Goal: Task Accomplishment & Management: Complete application form

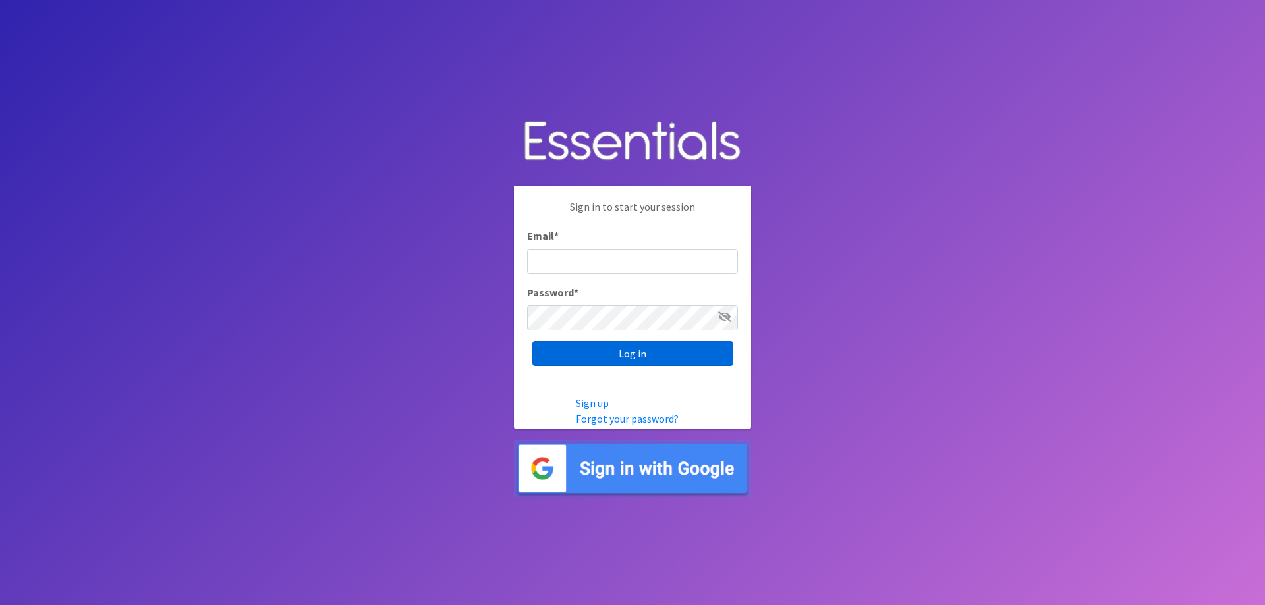
type input "[EMAIL_ADDRESS][DOMAIN_NAME]"
click at [632, 349] on input "Log in" at bounding box center [632, 353] width 201 height 25
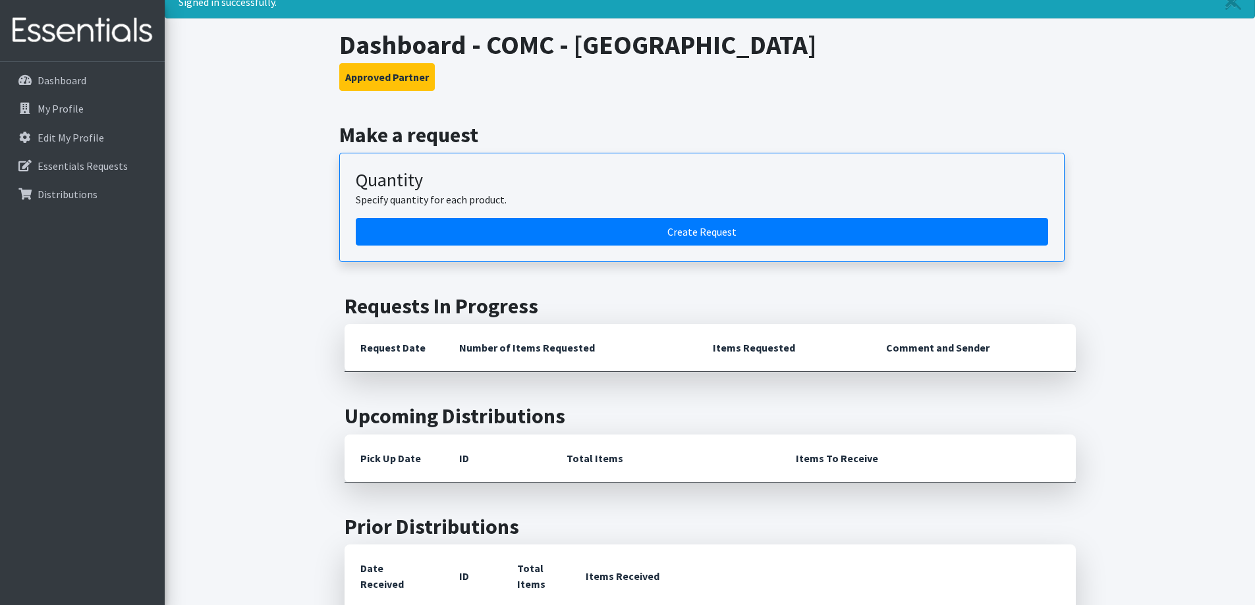
scroll to position [132, 0]
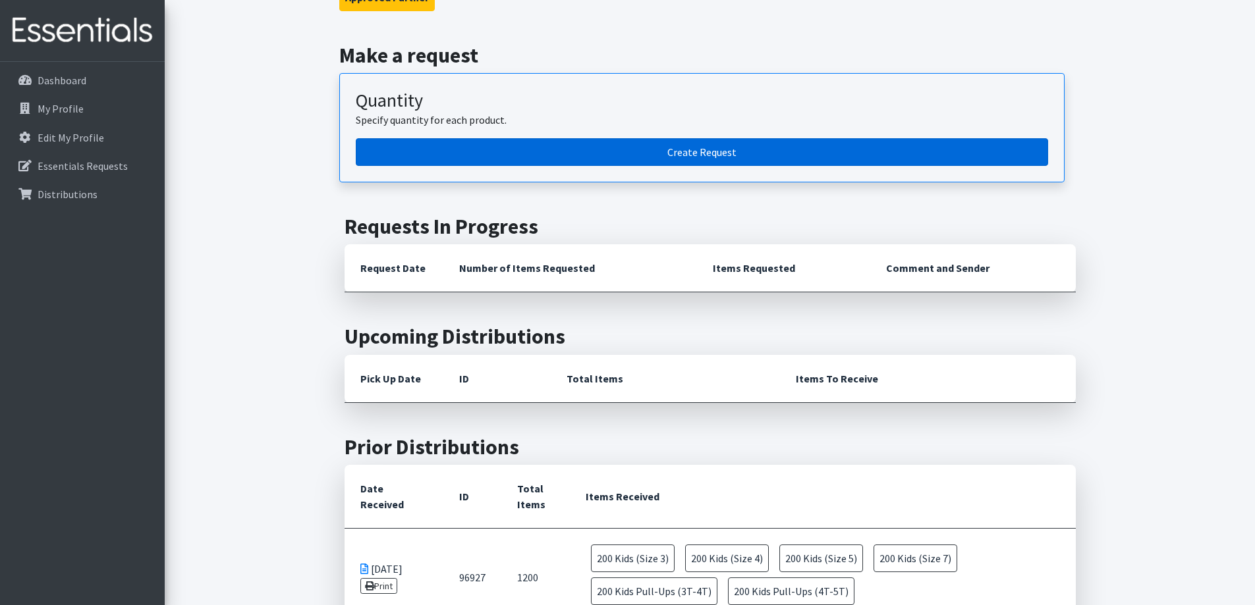
click at [718, 156] on link "Create Request" at bounding box center [702, 152] width 692 height 28
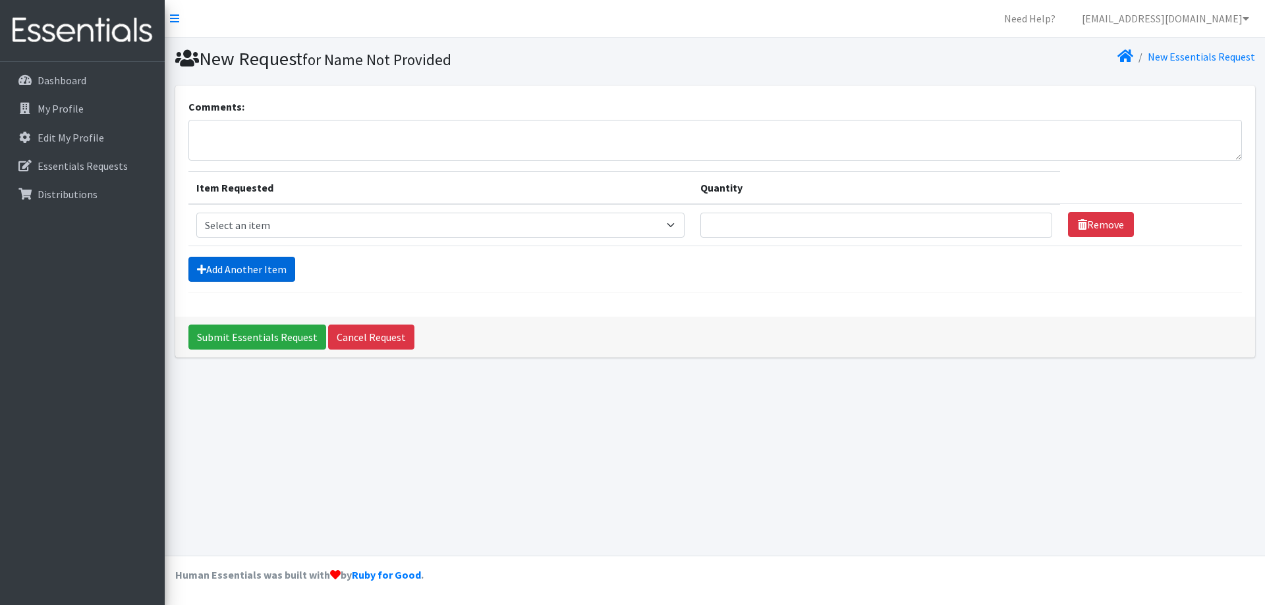
click at [265, 267] on link "Add Another Item" at bounding box center [241, 269] width 107 height 25
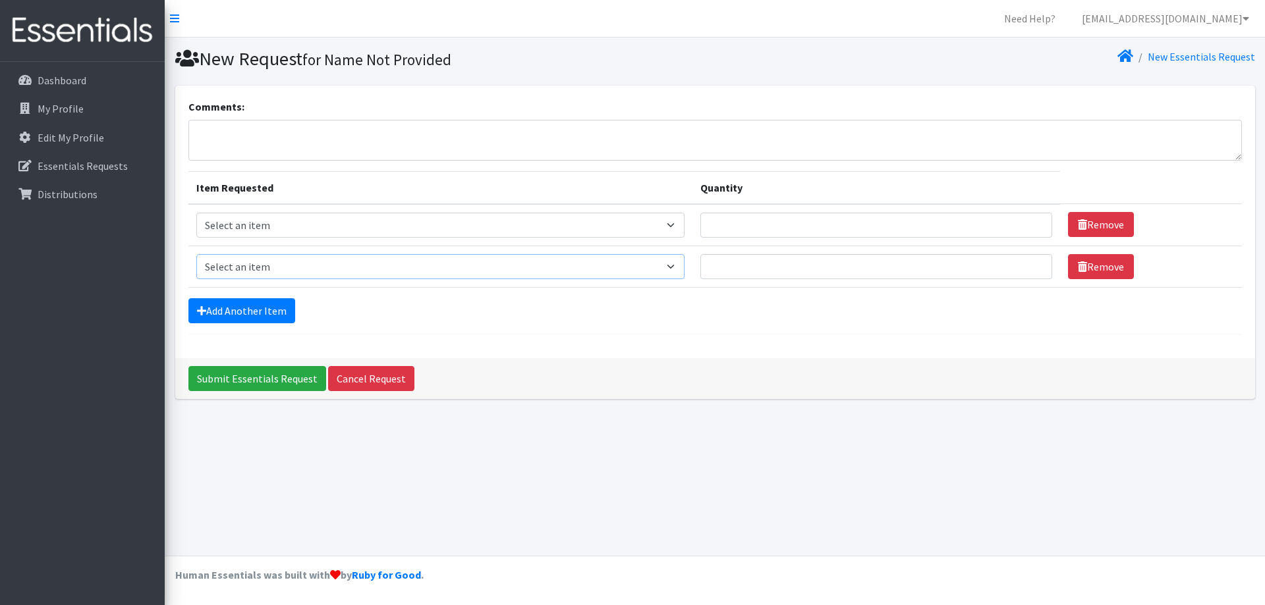
click at [264, 269] on select "Select an item Kids (Newborn) Kids (Size 1) Kids (Size 2) Kids (Size 3) Kids (S…" at bounding box center [440, 266] width 488 height 25
click at [246, 318] on link "Add Another Item" at bounding box center [241, 310] width 107 height 25
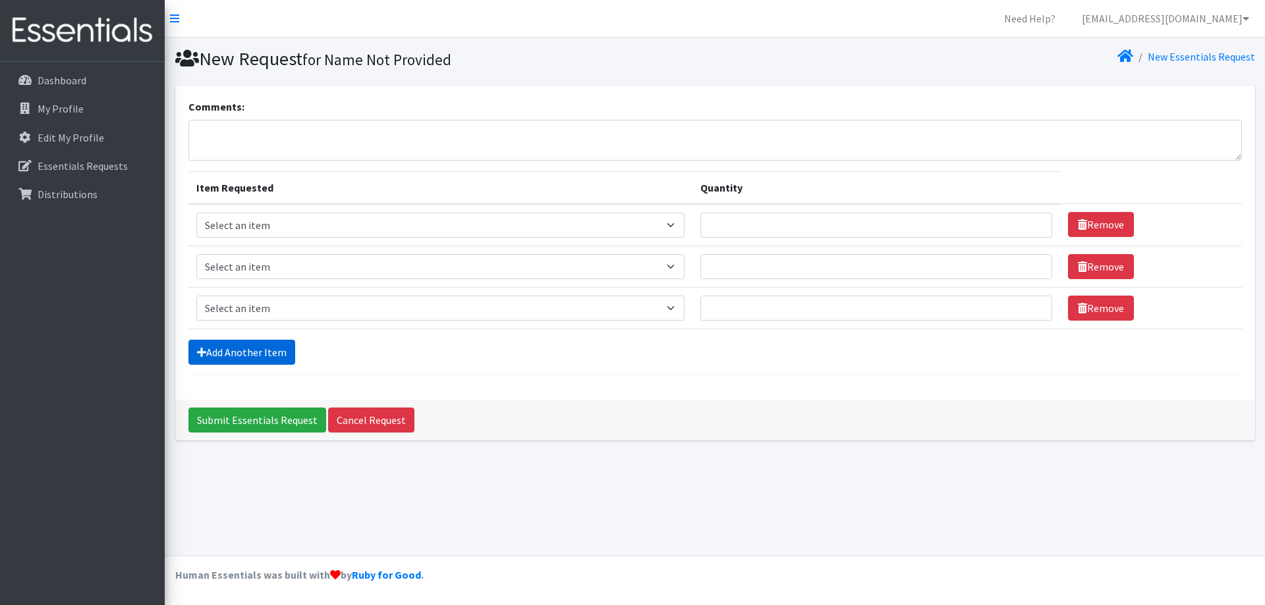
click at [236, 354] on link "Add Another Item" at bounding box center [241, 352] width 107 height 25
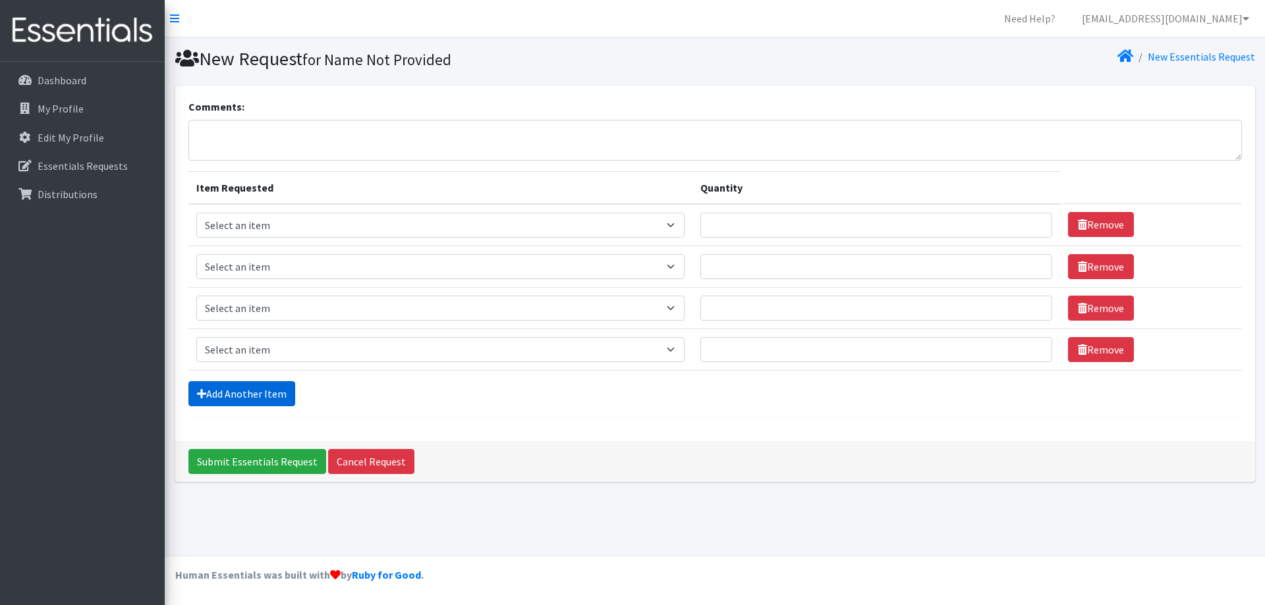
click at [213, 400] on link "Add Another Item" at bounding box center [241, 393] width 107 height 25
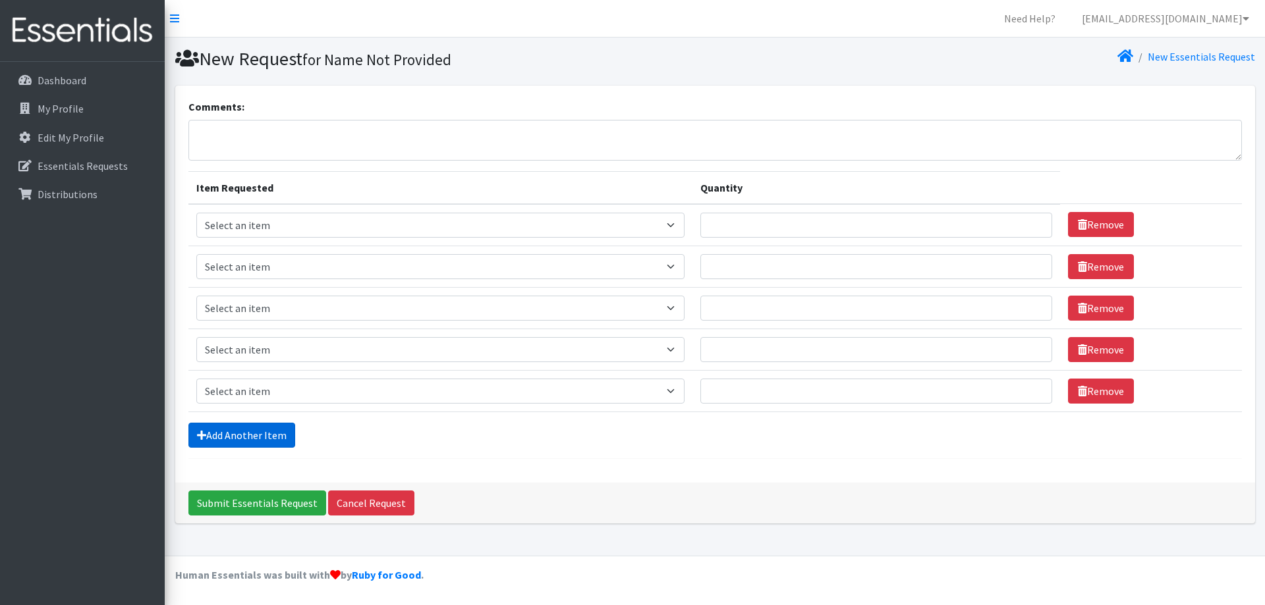
click at [214, 439] on link "Add Another Item" at bounding box center [241, 435] width 107 height 25
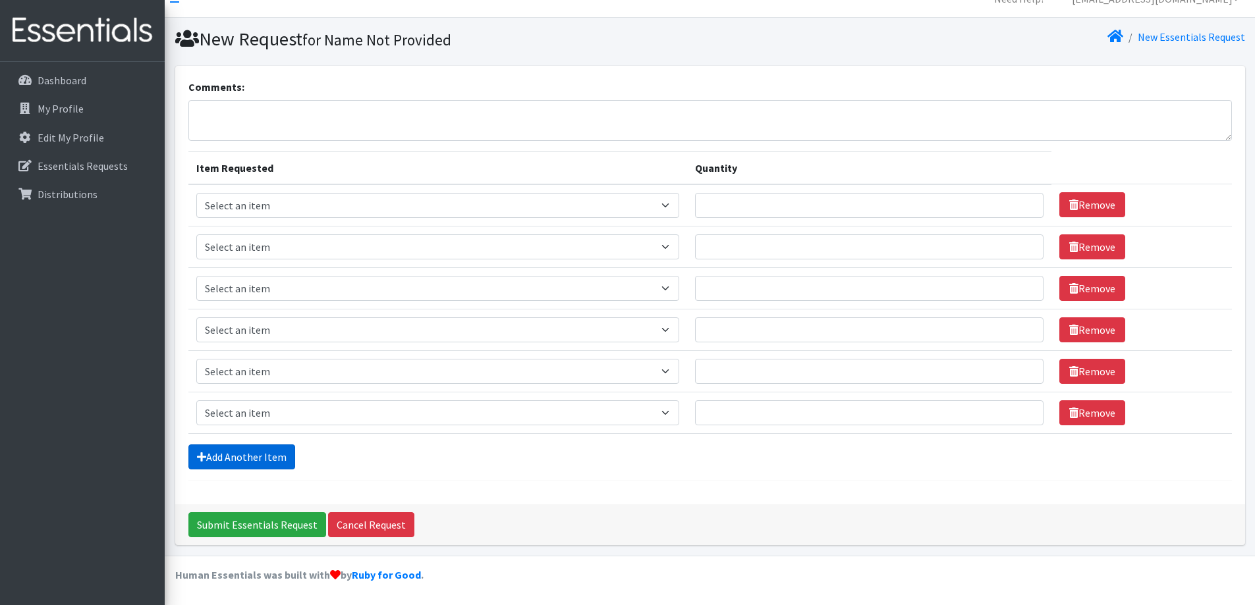
click at [225, 455] on link "Add Another Item" at bounding box center [241, 457] width 107 height 25
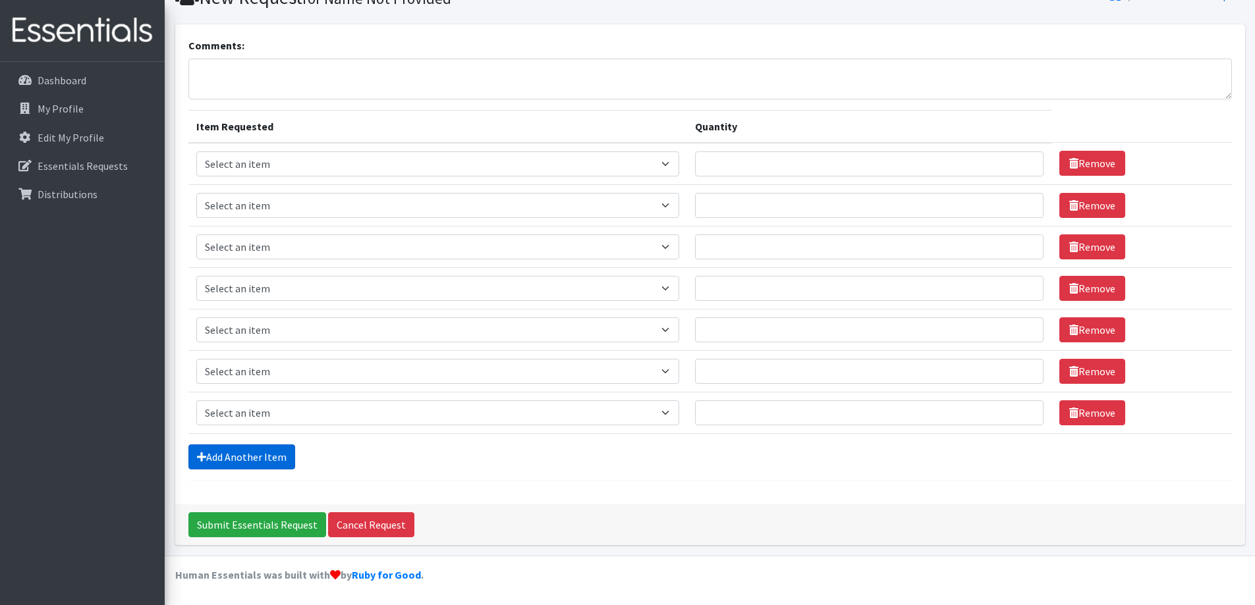
click at [230, 456] on link "Add Another Item" at bounding box center [241, 457] width 107 height 25
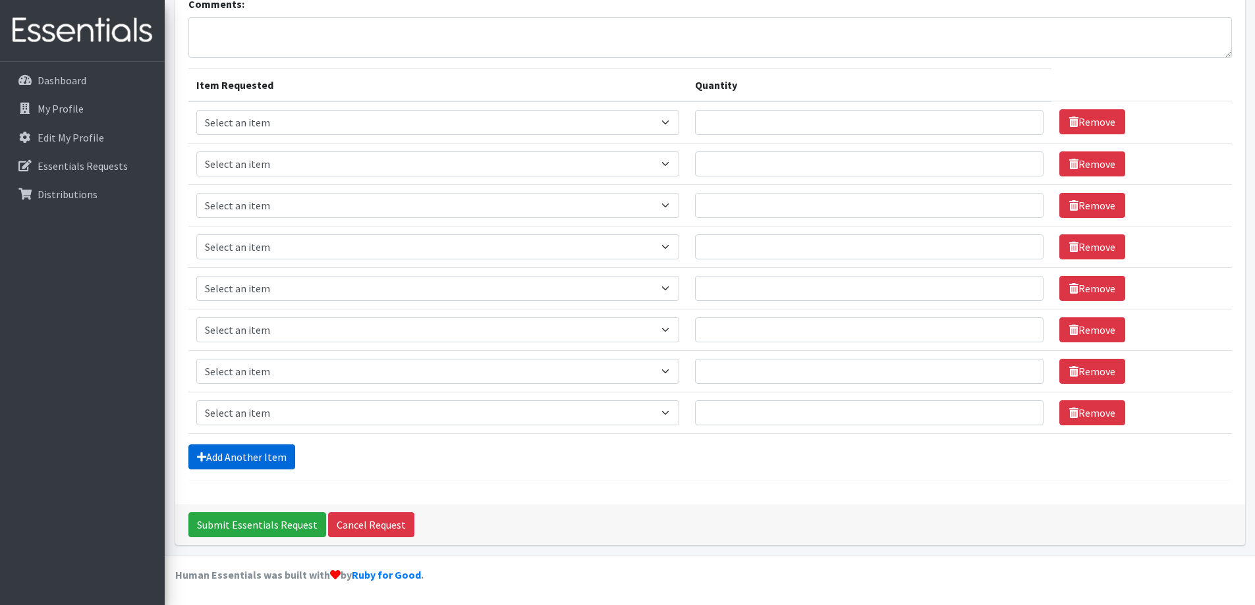
click at [234, 461] on link "Add Another Item" at bounding box center [241, 457] width 107 height 25
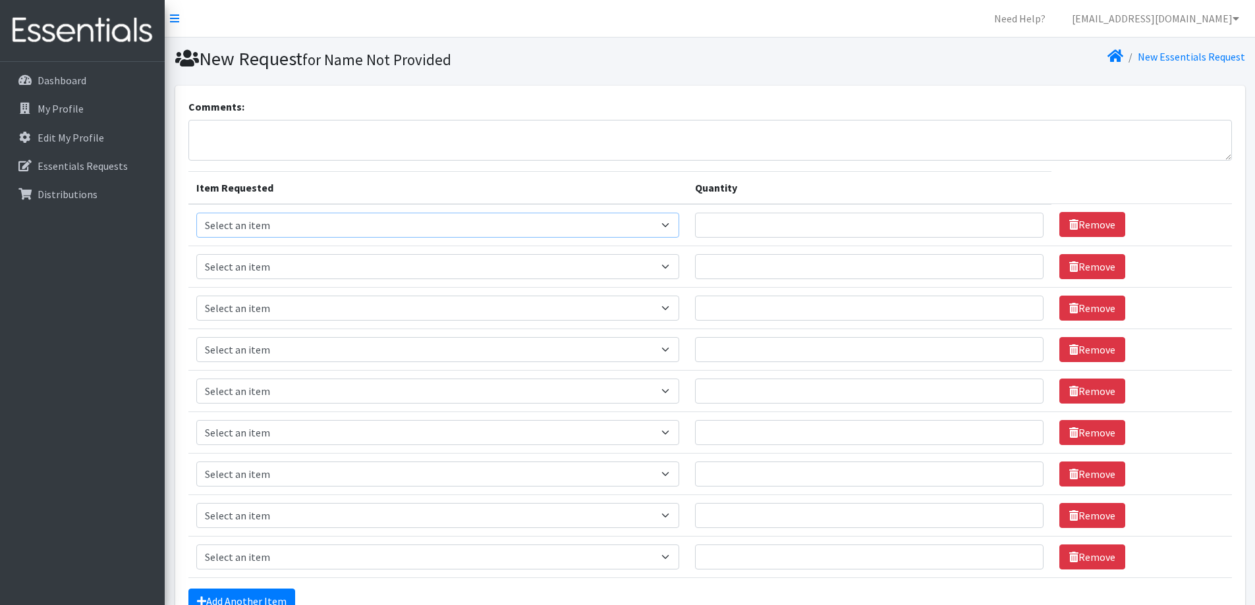
click at [676, 223] on select "Select an item Kids (Newborn) Kids (Size 1) Kids (Size 2) Kids (Size 3) Kids (S…" at bounding box center [438, 225] width 484 height 25
select select "13733"
click at [196, 213] on select "Select an item Kids (Newborn) Kids (Size 1) Kids (Size 2) Kids (Size 3) Kids (S…" at bounding box center [438, 225] width 484 height 25
click at [723, 223] on input "Quantity" at bounding box center [869, 225] width 348 height 25
type input "300"
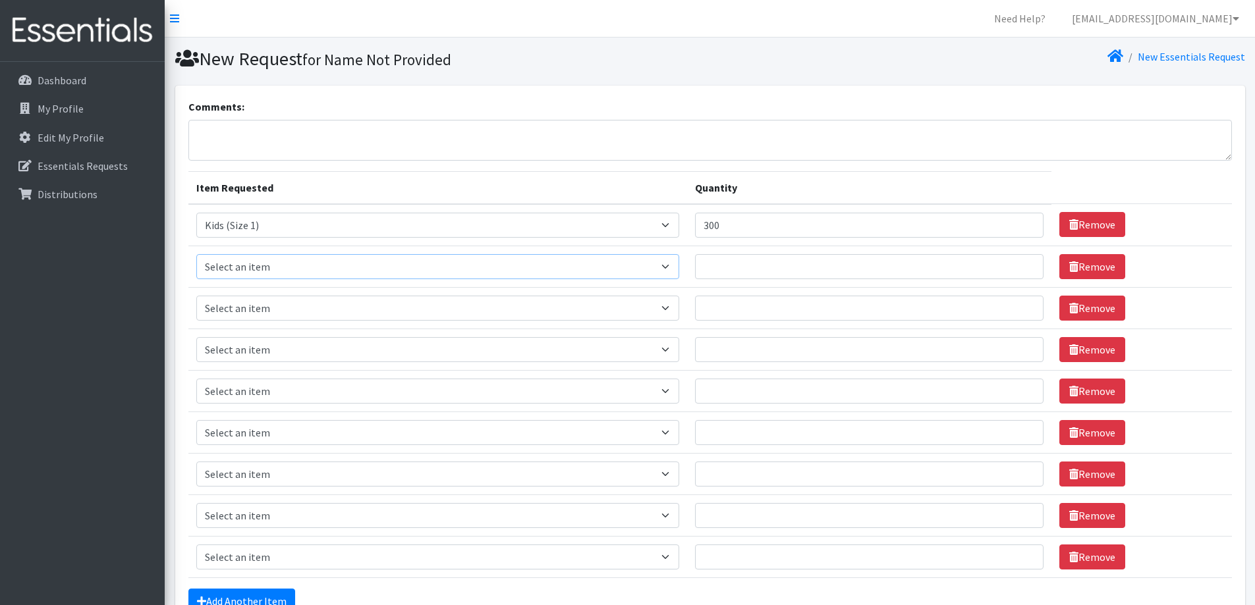
click at [411, 278] on select "Select an item Kids (Newborn) Kids (Size 1) Kids (Size 2) Kids (Size 3) Kids (S…" at bounding box center [438, 266] width 484 height 25
click at [364, 264] on select "Select an item Kids (Newborn) Kids (Size 1) Kids (Size 2) Kids (Size 3) Kids (S…" at bounding box center [438, 266] width 484 height 25
click at [366, 265] on select "Select an item Kids (Newborn) Kids (Size 1) Kids (Size 2) Kids (Size 3) Kids (S…" at bounding box center [438, 266] width 484 height 25
select select "13726"
click at [196, 254] on select "Select an item Kids (Newborn) Kids (Size 1) Kids (Size 2) Kids (Size 3) Kids (S…" at bounding box center [438, 266] width 484 height 25
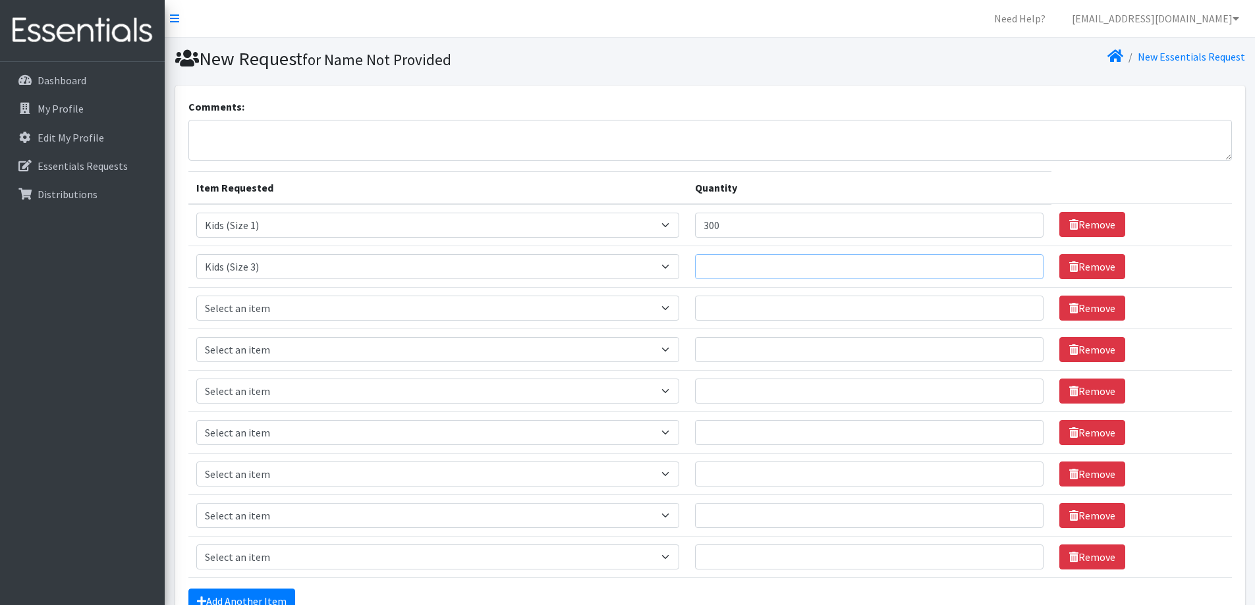
click at [729, 263] on input "Quantity" at bounding box center [869, 266] width 348 height 25
type input "200"
click at [420, 313] on select "Select an item Kids (Newborn) Kids (Size 1) Kids (Size 2) Kids (Size 3) Kids (S…" at bounding box center [438, 308] width 484 height 25
select select "13725"
click at [196, 296] on select "Select an item Kids (Newborn) Kids (Size 1) Kids (Size 2) Kids (Size 3) Kids (S…" at bounding box center [438, 308] width 484 height 25
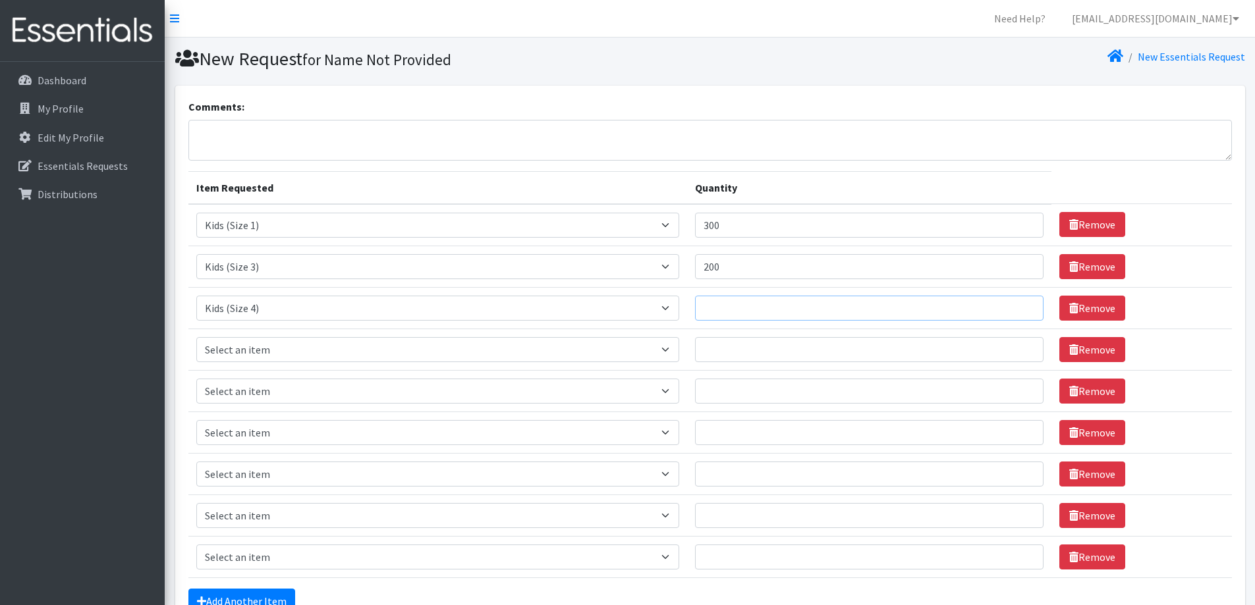
drag, startPoint x: 723, startPoint y: 317, endPoint x: 729, endPoint y: 313, distance: 7.1
click at [724, 317] on input "Quantity" at bounding box center [869, 308] width 348 height 25
type input "300"
click at [373, 346] on select "Select an item Kids (Newborn) Kids (Size 1) Kids (Size 2) Kids (Size 3) Kids (S…" at bounding box center [438, 349] width 484 height 25
select select "13713"
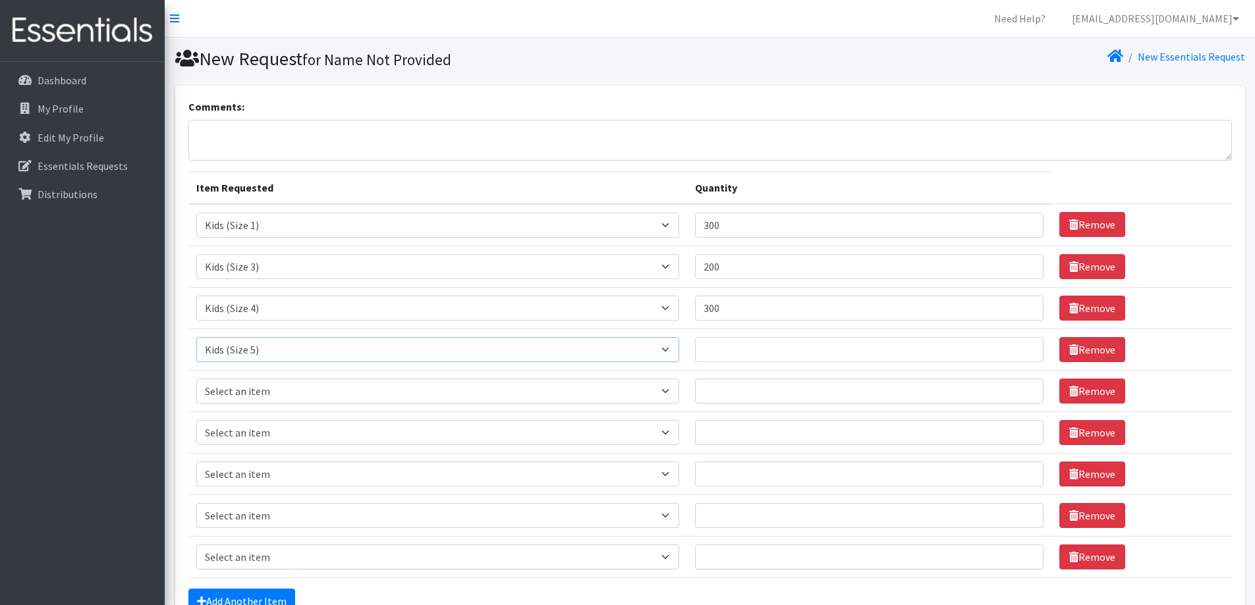
click at [196, 337] on select "Select an item Kids (Newborn) Kids (Size 1) Kids (Size 2) Kids (Size 3) Kids (S…" at bounding box center [438, 349] width 484 height 25
click at [723, 350] on input "Quantity" at bounding box center [869, 349] width 348 height 25
type input "300"
click at [443, 388] on select "Select an item Kids (Newborn) Kids (Size 1) Kids (Size 2) Kids (Size 3) Kids (S…" at bounding box center [438, 391] width 484 height 25
select select "13708"
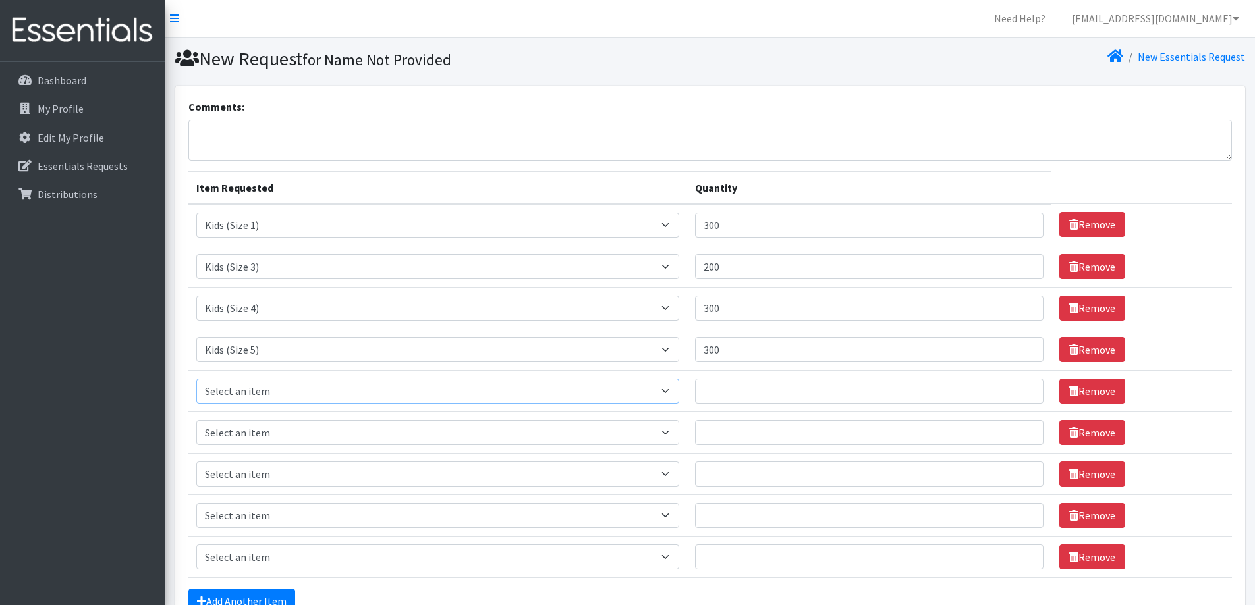
click at [196, 379] on select "Select an item Kids (Newborn) Kids (Size 1) Kids (Size 2) Kids (Size 3) Kids (S…" at bounding box center [438, 391] width 484 height 25
click at [732, 396] on input "Quantity" at bounding box center [869, 391] width 348 height 25
type input "200"
click at [397, 434] on select "Select an item Kids (Newborn) Kids (Size 1) Kids (Size 2) Kids (Size 3) Kids (S…" at bounding box center [438, 432] width 484 height 25
select select "13729"
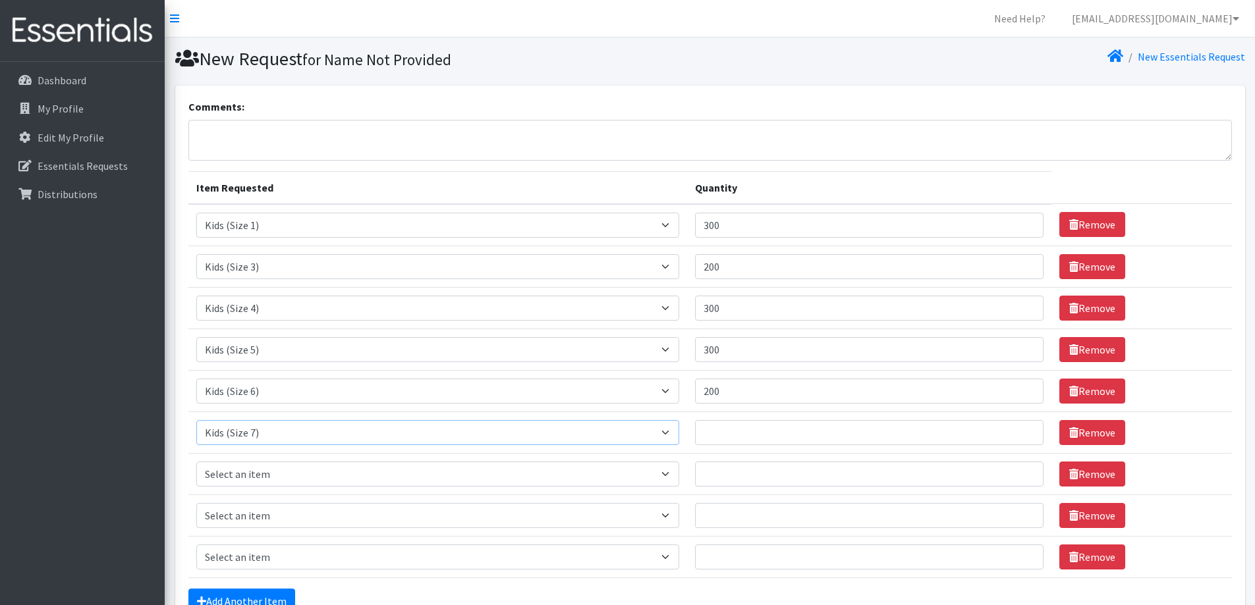
click at [196, 420] on select "Select an item Kids (Newborn) Kids (Size 1) Kids (Size 2) Kids (Size 3) Kids (S…" at bounding box center [438, 432] width 484 height 25
click at [731, 437] on input "Quantity" at bounding box center [869, 432] width 348 height 25
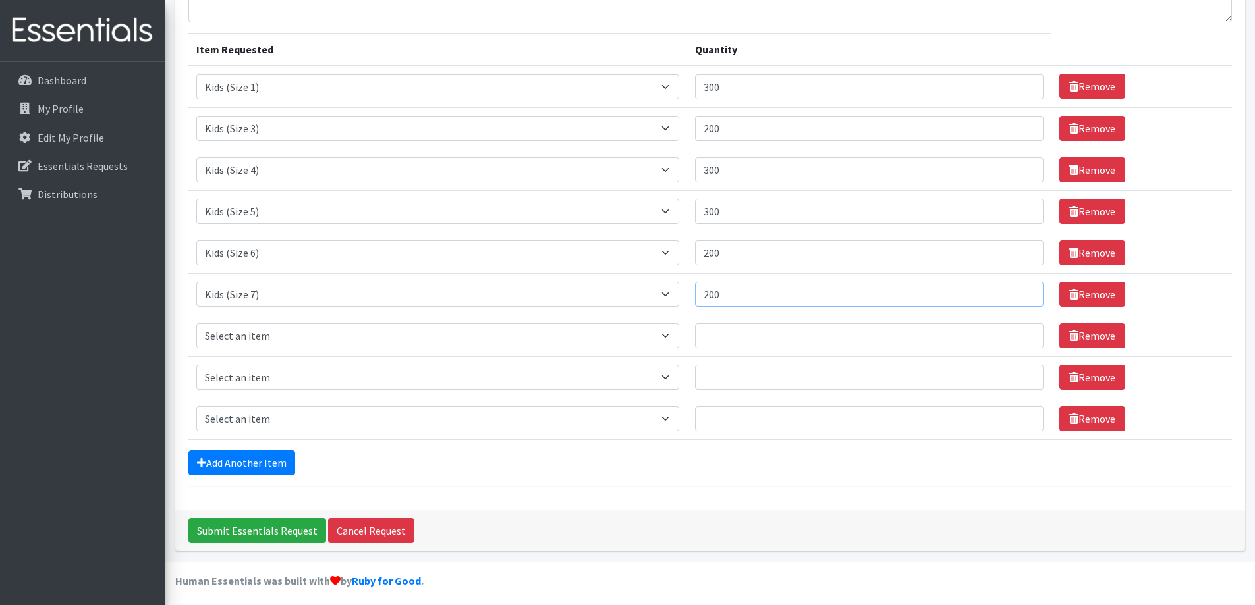
scroll to position [144, 0]
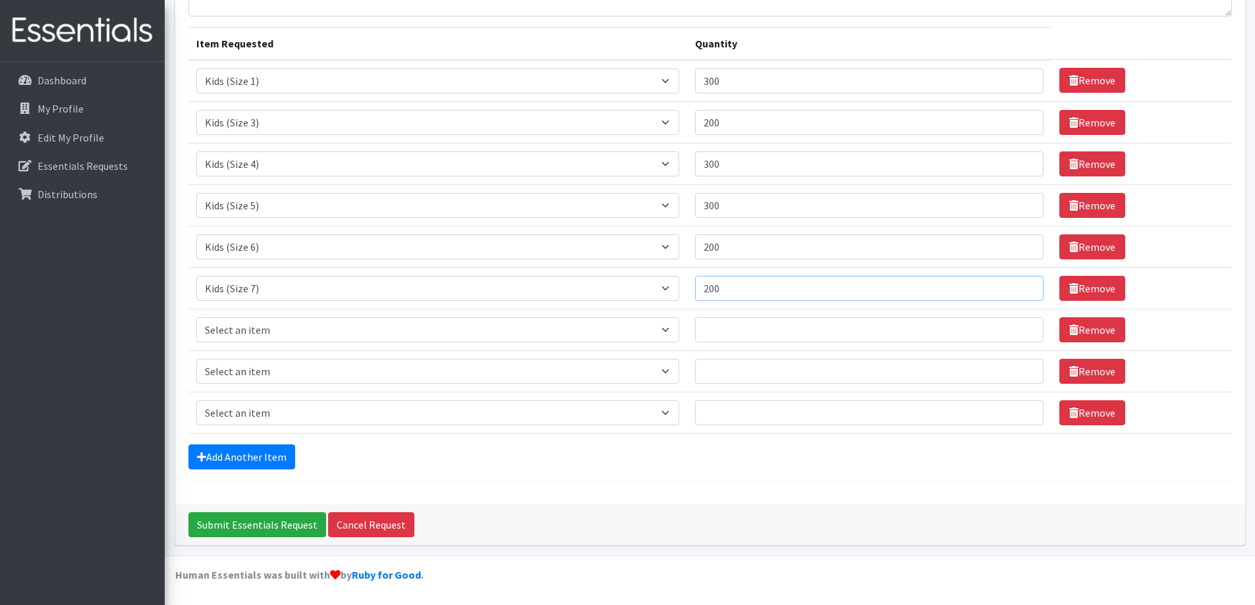
type input "200"
click at [295, 338] on select "Select an item Kids (Newborn) Kids (Size 1) Kids (Size 2) Kids (Size 3) Kids (S…" at bounding box center [438, 330] width 484 height 25
click at [196, 318] on select "Select an item Kids (Newborn) Kids (Size 1) Kids (Size 2) Kids (Size 3) Kids (S…" at bounding box center [438, 330] width 484 height 25
click at [677, 329] on select "Select an item Kids (Newborn) Kids (Size 1) Kids (Size 2) Kids (Size 3) Kids (S…" at bounding box center [438, 330] width 484 height 25
select select "14447"
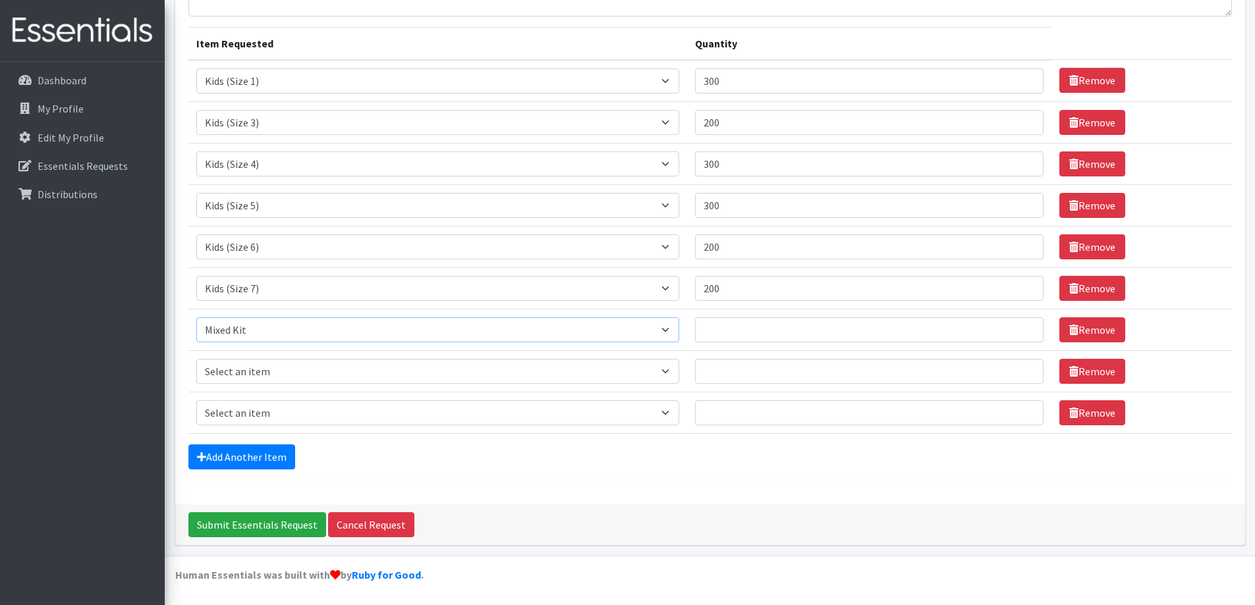
click at [196, 318] on select "Select an item Kids (Newborn) Kids (Size 1) Kids (Size 2) Kids (Size 3) Kids (S…" at bounding box center [438, 330] width 484 height 25
click at [736, 328] on input "Quantity" at bounding box center [869, 330] width 348 height 25
type input "20"
click at [381, 382] on select "Select an item Kids (Newborn) Kids (Size 1) Kids (Size 2) Kids (Size 3) Kids (S…" at bounding box center [438, 371] width 484 height 25
select select "13701"
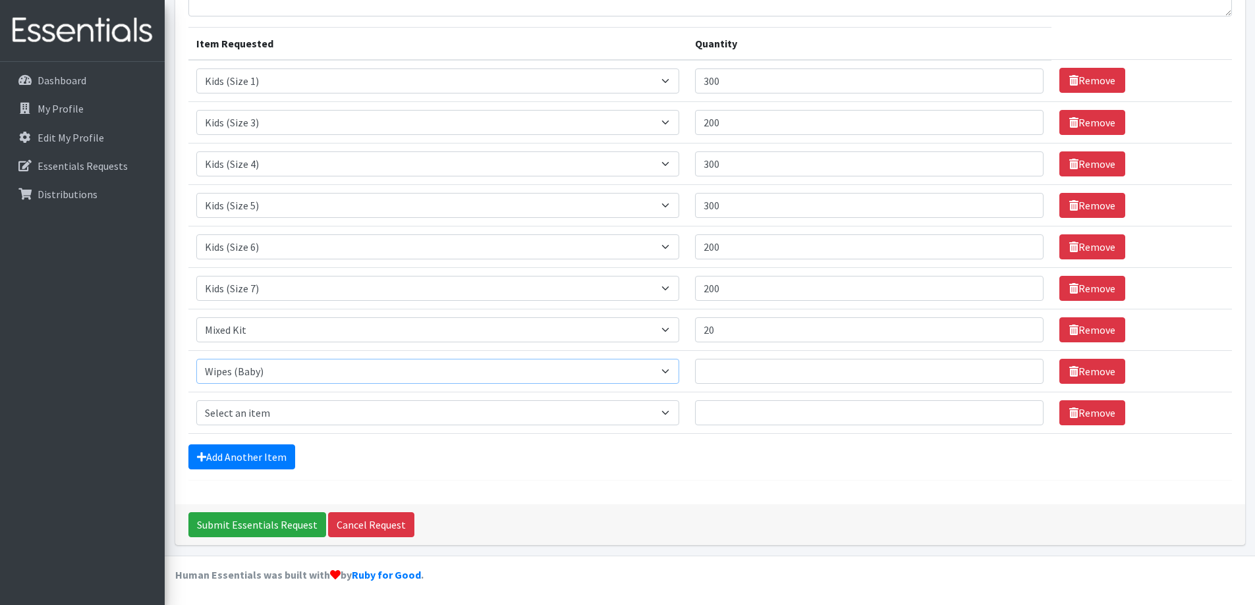
click at [196, 359] on select "Select an item Kids (Newborn) Kids (Size 1) Kids (Size 2) Kids (Size 3) Kids (S…" at bounding box center [438, 371] width 484 height 25
click at [733, 374] on input "Quantity" at bounding box center [869, 371] width 348 height 25
type input "2"
click at [1078, 419] on link "Remove" at bounding box center [1092, 413] width 66 height 25
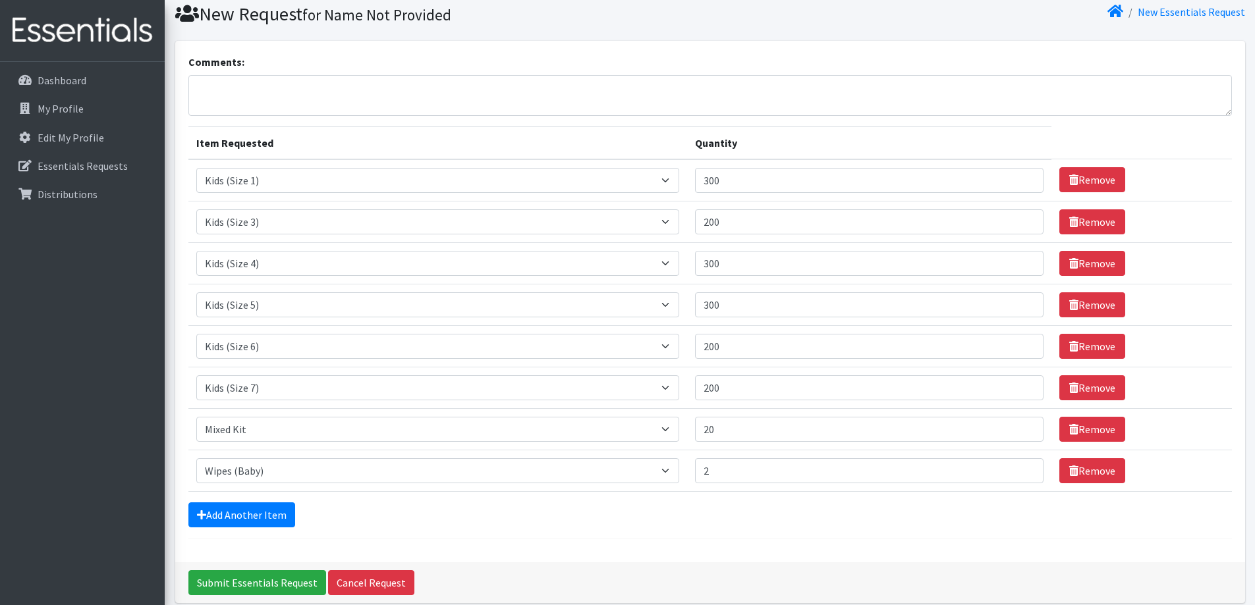
scroll to position [0, 0]
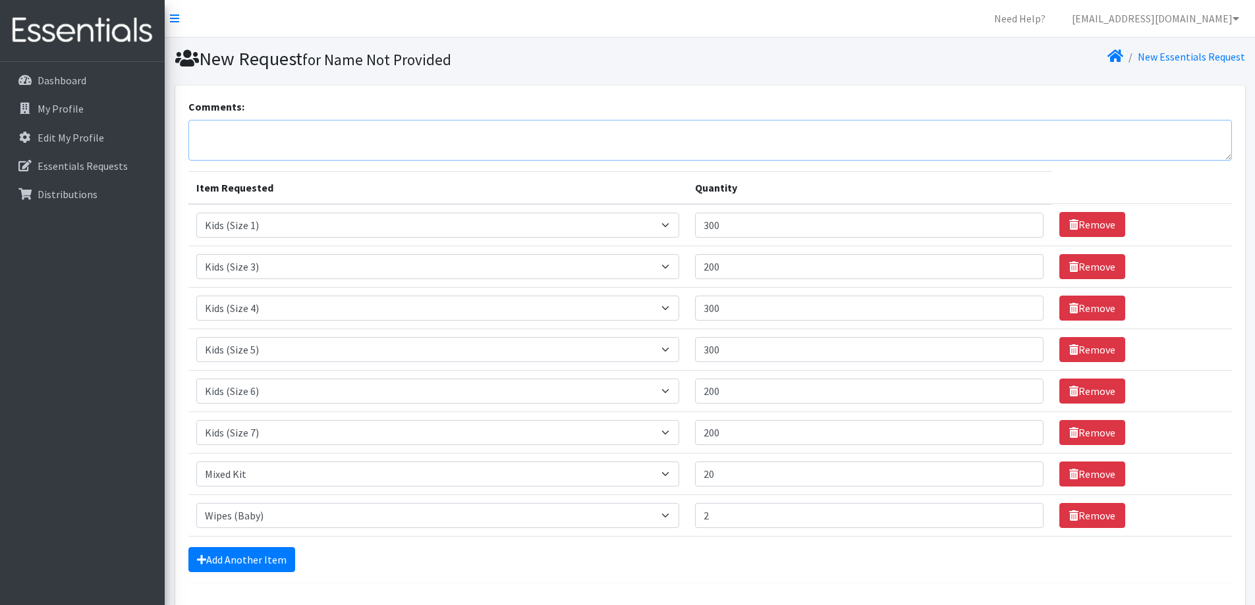
click at [217, 132] on textarea "Comments:" at bounding box center [709, 140] width 1043 height 41
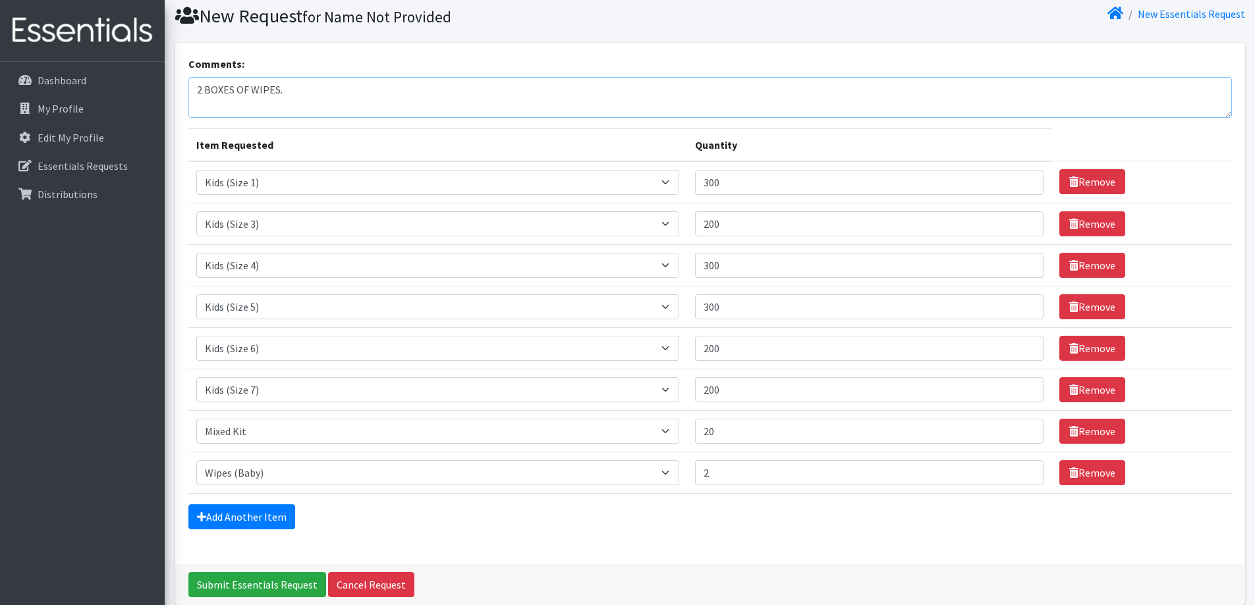
scroll to position [103, 0]
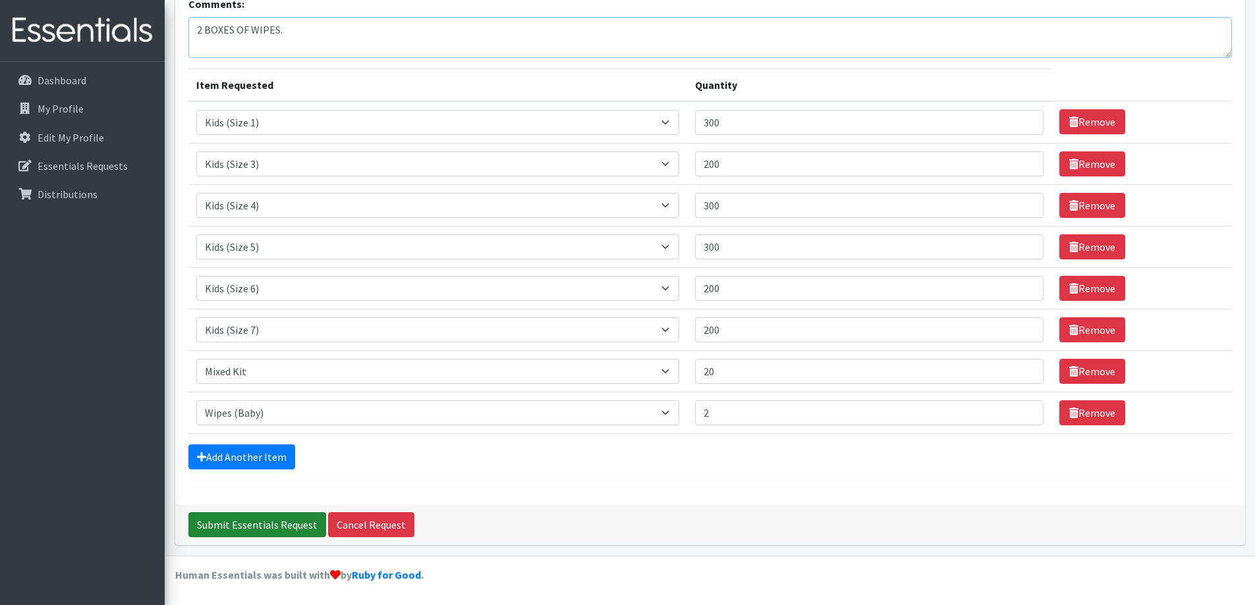
type textarea "2 BOXES OF WIPES."
click at [251, 523] on input "Submit Essentials Request" at bounding box center [257, 525] width 138 height 25
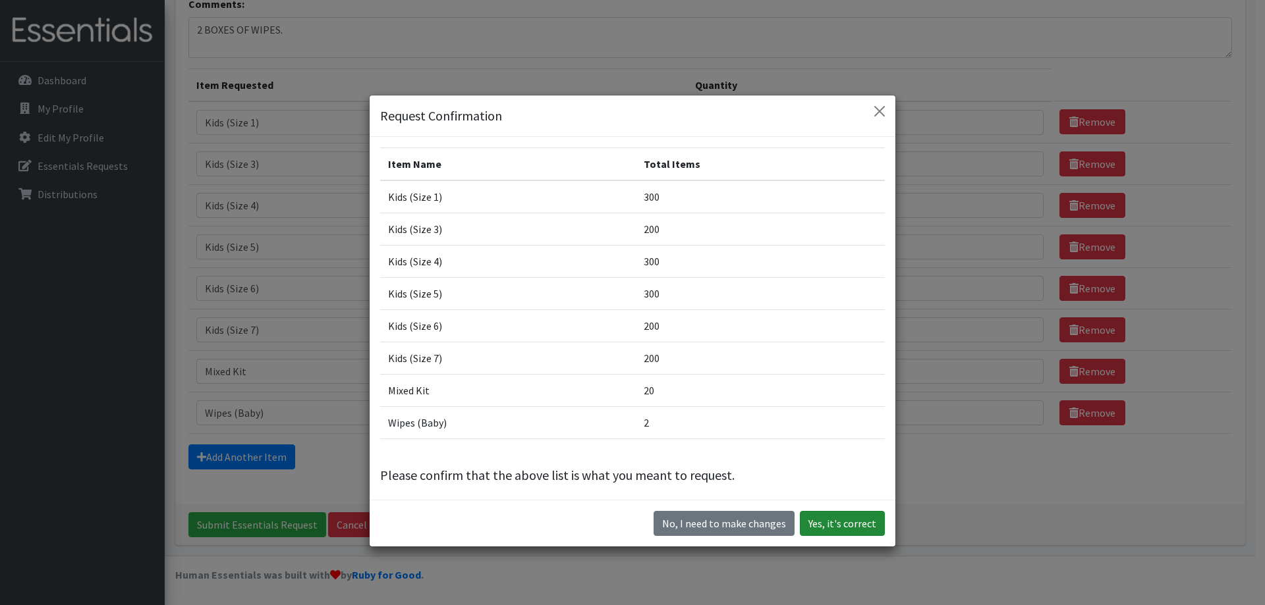
click at [830, 529] on button "Yes, it's correct" at bounding box center [842, 523] width 85 height 25
